Goal: Information Seeking & Learning: Learn about a topic

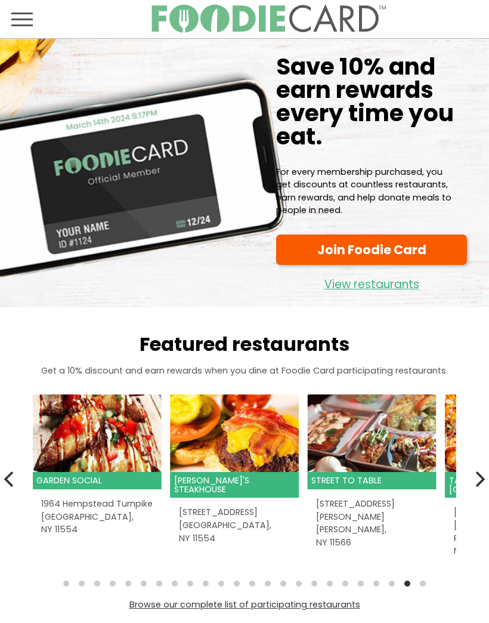
click at [337, 477] on header "Street to Table" at bounding box center [372, 480] width 129 height 17
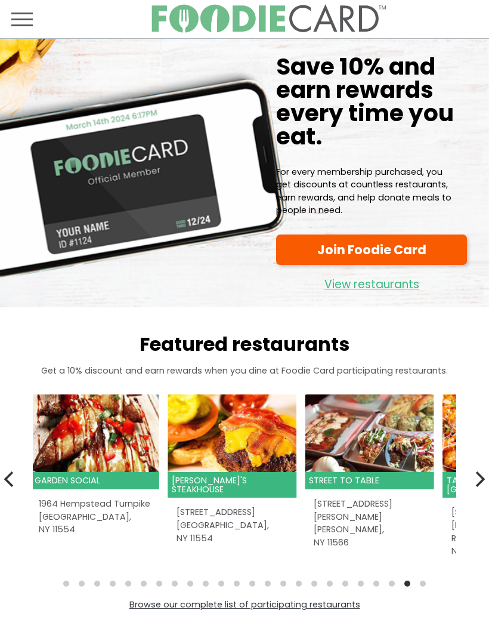
click at [23, 17] on span "Toggle navigation" at bounding box center [21, 19] width 21 height 14
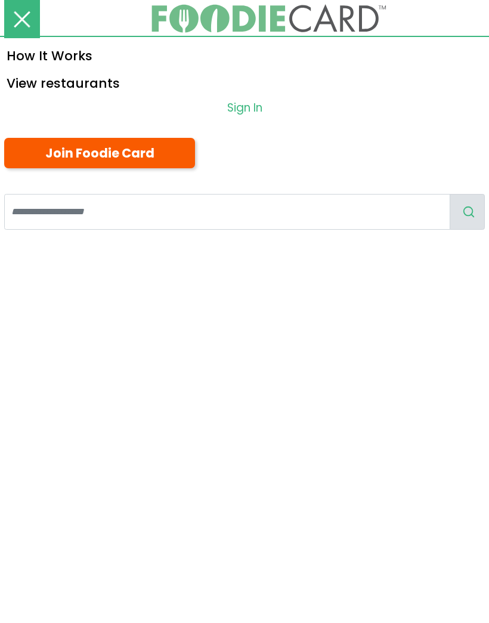
click at [105, 87] on link "View restaurants" at bounding box center [244, 82] width 489 height 27
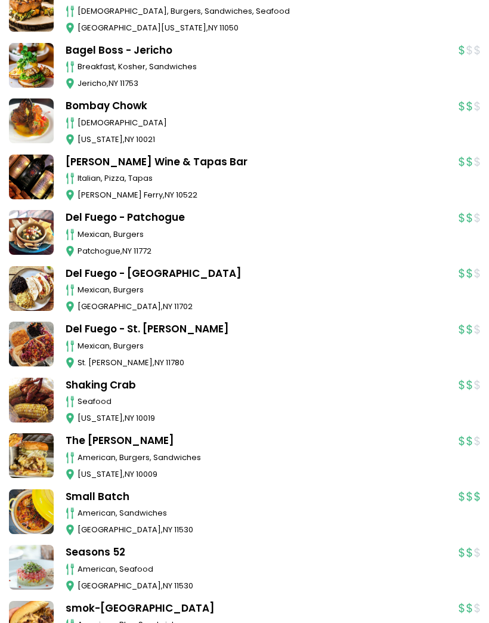
scroll to position [4112, 0]
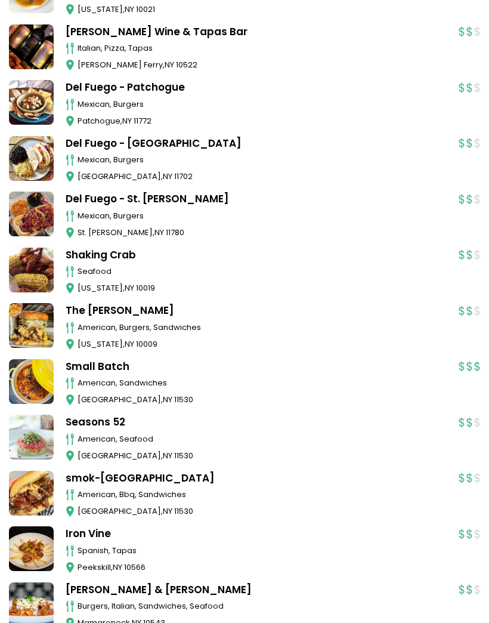
click at [137, 471] on link "smok-haus - Garden City" at bounding box center [256, 479] width 381 height 16
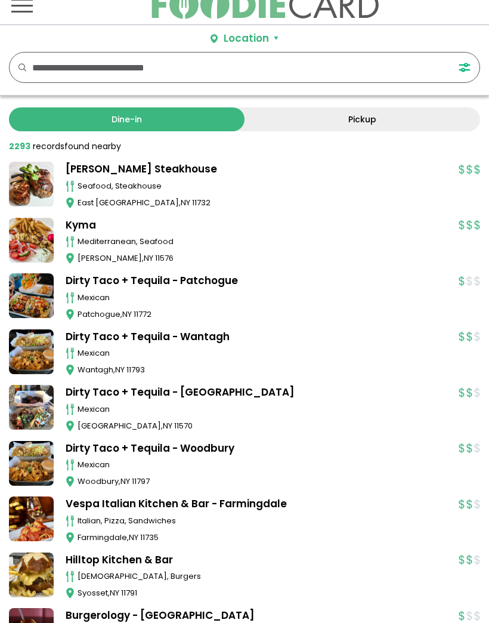
scroll to position [0, 0]
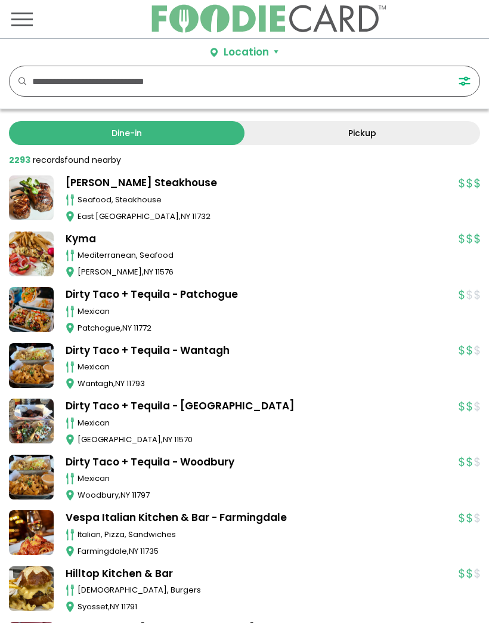
click at [351, 81] on input "text" at bounding box center [232, 81] width 400 height 30
type input "*******"
click at [179, 141] on link "Dine-in" at bounding box center [127, 133] width 236 height 24
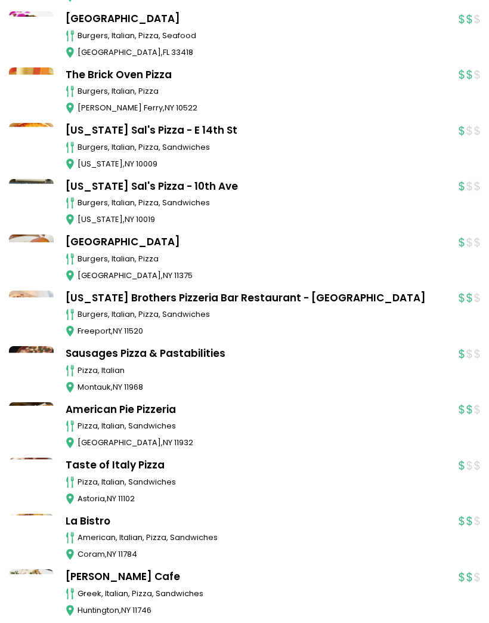
scroll to position [21694, 0]
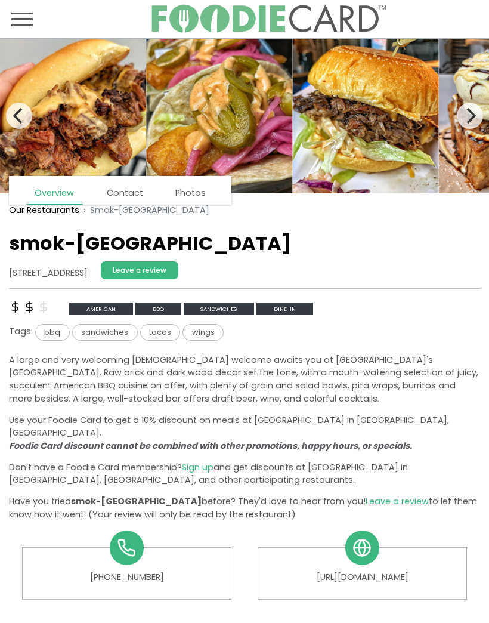
click at [461, 342] on div "Tags: bbq sandwiches tacos wings" at bounding box center [244, 334] width 471 height 21
